Goal: Transaction & Acquisition: Purchase product/service

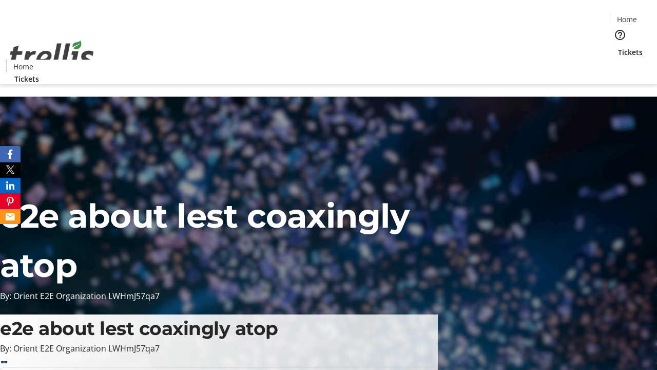
click at [618, 47] on span "Tickets" at bounding box center [630, 52] width 25 height 11
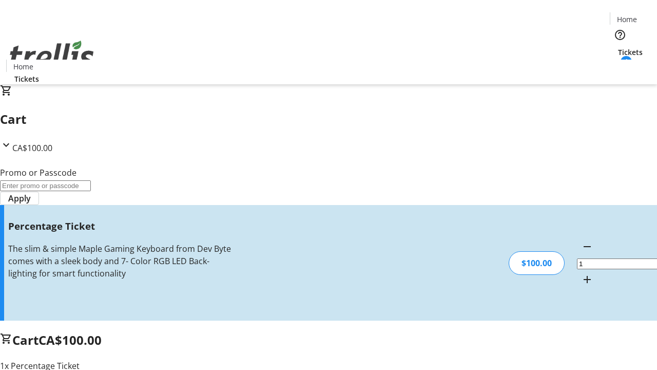
type input "FOO"
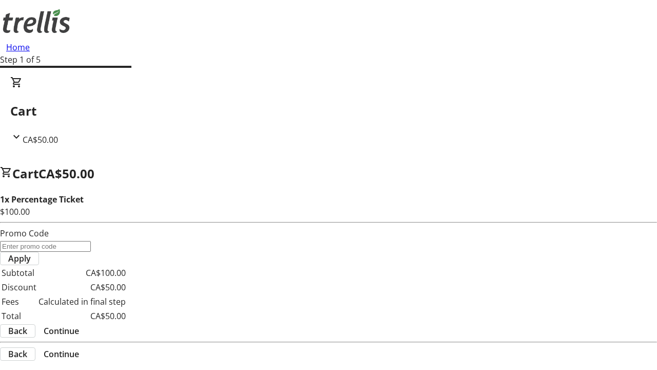
click at [79, 325] on span "Continue" at bounding box center [61, 331] width 35 height 12
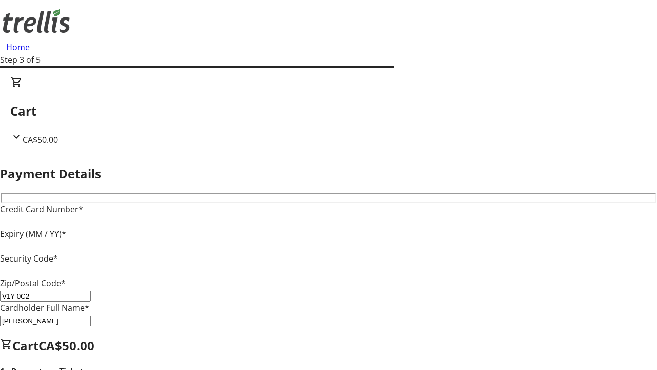
type input "V1Y 0C2"
